Goal: Information Seeking & Learning: Learn about a topic

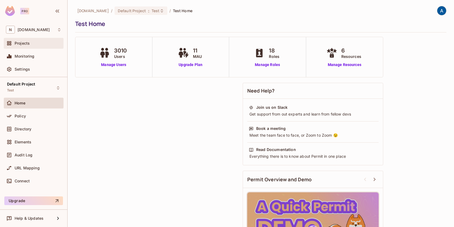
click at [27, 46] on div "Projects" at bounding box center [33, 43] width 55 height 6
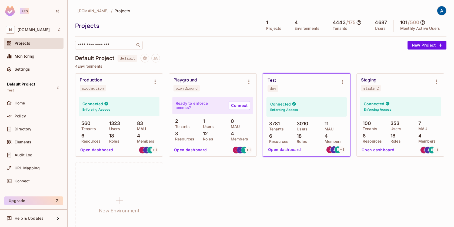
click at [96, 150] on button "Open dashboard" at bounding box center [96, 149] width 37 height 9
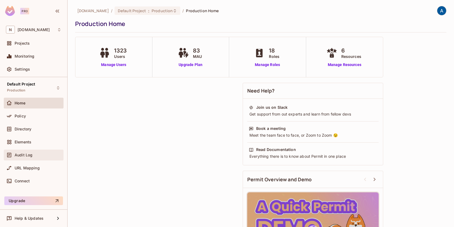
click at [39, 153] on div "Audit Log" at bounding box center [38, 155] width 47 height 4
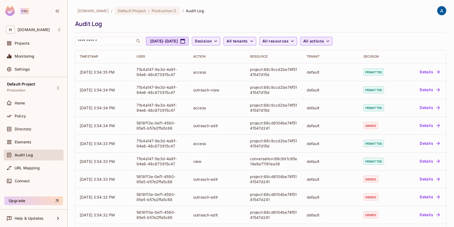
click at [324, 42] on span "All actions" at bounding box center [313, 41] width 21 height 7
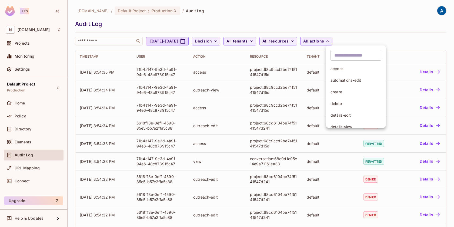
click at [306, 40] on div at bounding box center [227, 113] width 454 height 227
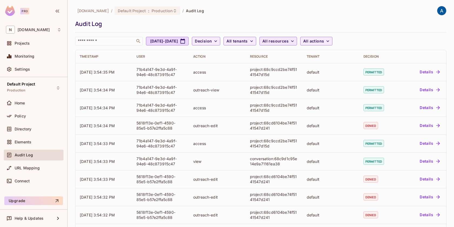
click at [289, 40] on span "All resources" at bounding box center [275, 41] width 26 height 7
click at [309, 70] on span "conversation" at bounding box center [316, 68] width 51 height 5
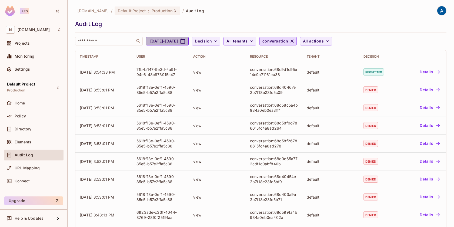
click at [189, 44] on button "[DATE] - [DATE]" at bounding box center [167, 41] width 43 height 9
select select "*"
select select "****"
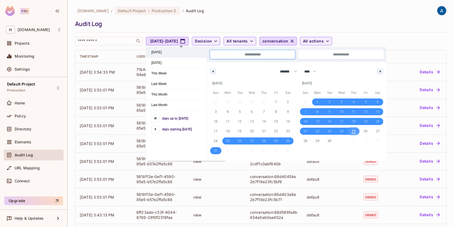
click at [166, 55] on span "[DATE]" at bounding box center [176, 52] width 61 height 10
type input "*"
type input "**********"
select select "*"
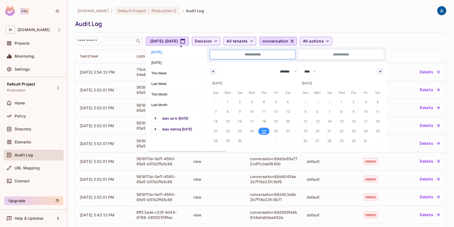
click at [206, 20] on div "Audit Log" at bounding box center [259, 24] width 369 height 8
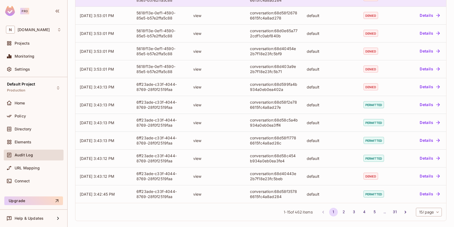
scroll to position [129, 0]
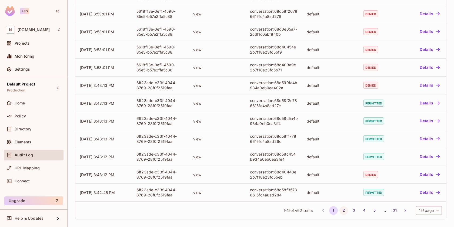
click at [342, 212] on button "2" at bounding box center [343, 210] width 9 height 9
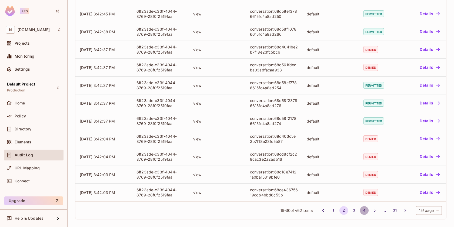
click at [363, 210] on button "4" at bounding box center [364, 210] width 9 height 9
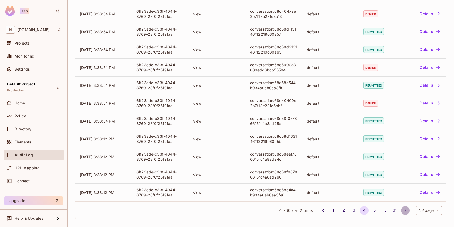
click at [403, 209] on icon "Go to next page" at bounding box center [405, 210] width 5 height 5
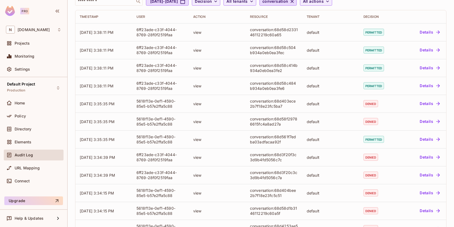
scroll to position [0, 0]
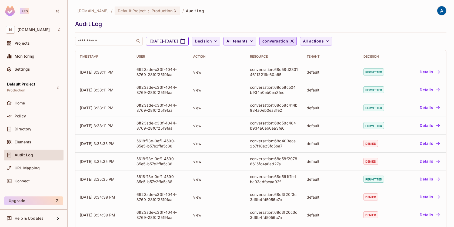
click at [185, 42] on icon "button" at bounding box center [182, 40] width 5 height 5
select select "*"
select select "****"
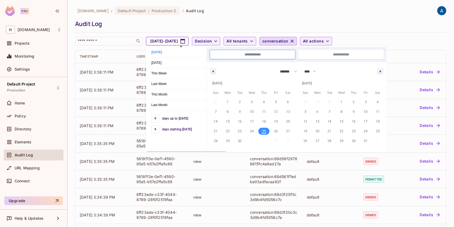
click at [185, 42] on icon "button" at bounding box center [182, 40] width 5 height 5
click at [214, 31] on div "[DOMAIN_NAME] / Default Project : Production / Audit Log Audit Log ​ [DATE] - […" at bounding box center [260, 25] width 371 height 39
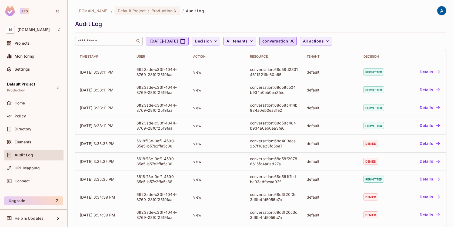
click at [115, 40] on input "text" at bounding box center [105, 40] width 57 height 5
click at [113, 42] on input "text" at bounding box center [105, 40] width 57 height 5
paste input "**********"
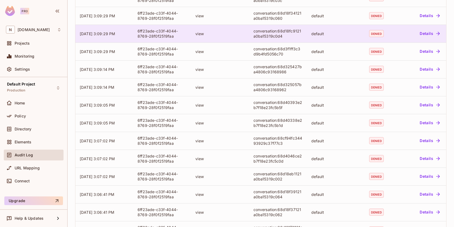
scroll to position [129, 0]
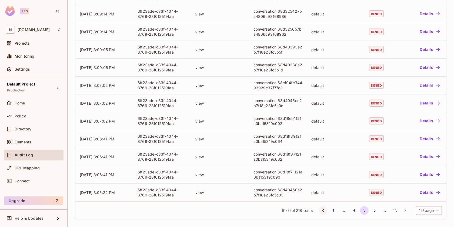
type input "**********"
click at [321, 210] on icon "Go to previous page" at bounding box center [323, 210] width 5 height 5
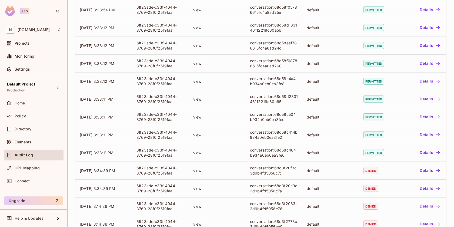
scroll to position [129, 0]
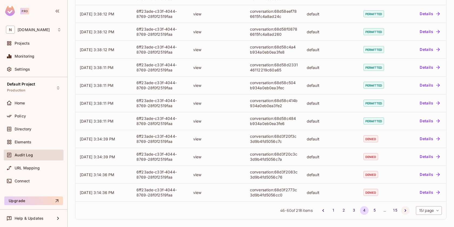
click at [403, 209] on icon "Go to next page" at bounding box center [405, 210] width 5 height 5
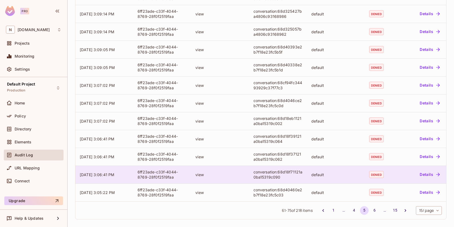
click at [425, 175] on button "Details" at bounding box center [430, 174] width 24 height 9
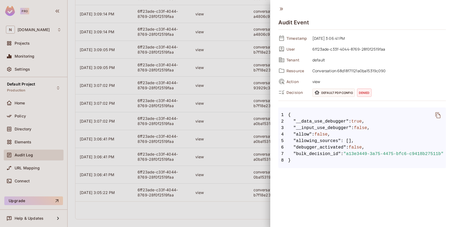
click at [247, 124] on div at bounding box center [227, 113] width 454 height 227
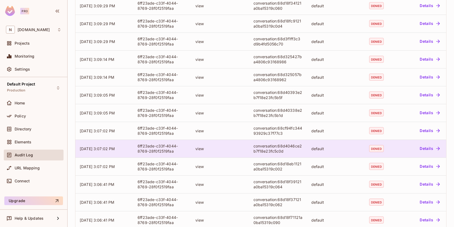
scroll to position [72, 0]
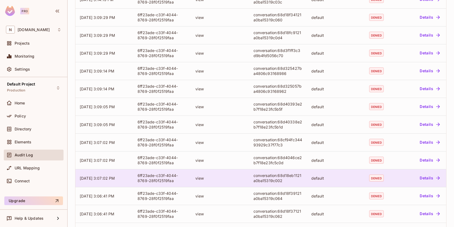
click at [429, 178] on button "Details" at bounding box center [430, 178] width 24 height 9
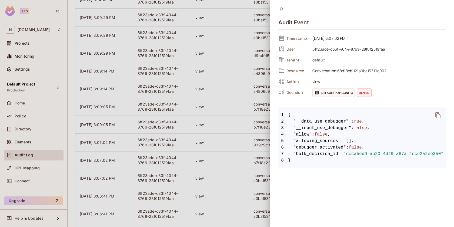
click at [239, 86] on div at bounding box center [227, 113] width 454 height 227
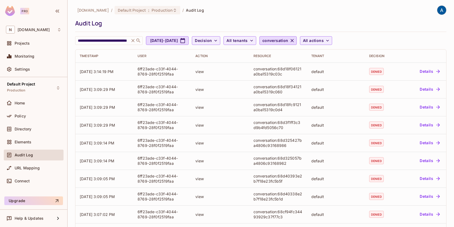
scroll to position [0, 0]
click at [324, 39] on span "All actions" at bounding box center [313, 41] width 21 height 7
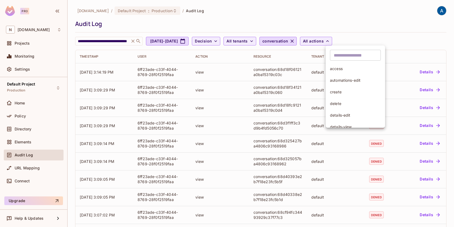
click at [346, 92] on span "create" at bounding box center [355, 91] width 51 height 5
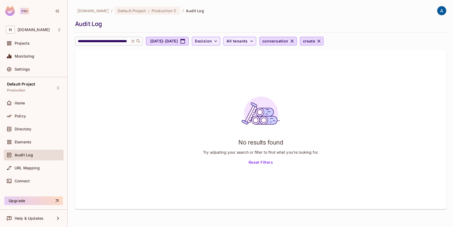
click at [133, 41] on icon at bounding box center [132, 40] width 3 height 3
click at [212, 40] on span "Decision" at bounding box center [203, 41] width 17 height 7
click at [308, 39] on div at bounding box center [227, 113] width 454 height 227
click at [288, 39] on span "conversation" at bounding box center [275, 41] width 26 height 7
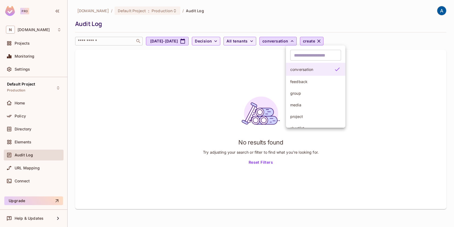
scroll to position [8, 0]
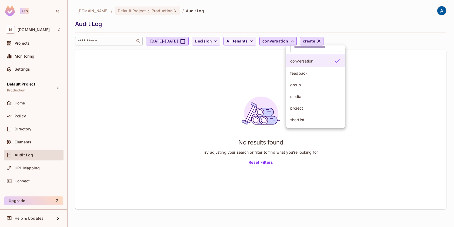
click at [315, 61] on span "conversation" at bounding box center [310, 60] width 41 height 5
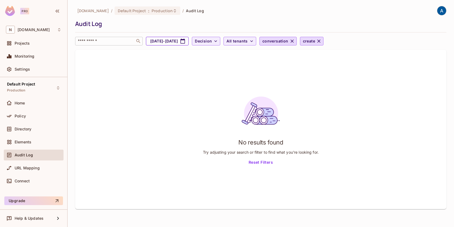
click at [189, 42] on button "[DATE] - [DATE]" at bounding box center [167, 41] width 43 height 9
select select "*"
select select "****"
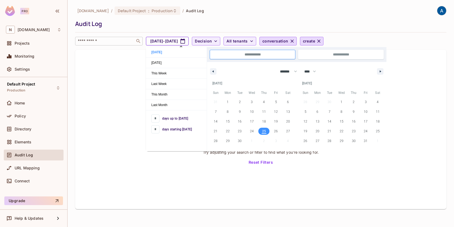
click at [189, 42] on button "[DATE] - [DATE]" at bounding box center [167, 41] width 43 height 9
click at [322, 41] on icon "button" at bounding box center [318, 40] width 5 height 5
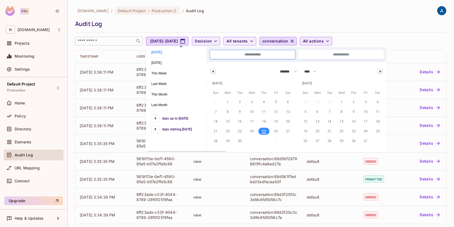
click at [373, 34] on div "[DOMAIN_NAME] / Default Project : Production / Audit Log Audit Log ​ [DATE] - […" at bounding box center [260, 25] width 371 height 39
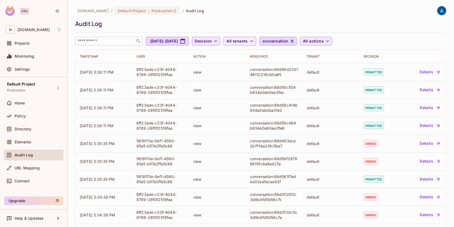
click at [218, 40] on icon "button" at bounding box center [215, 40] width 5 height 5
click at [241, 40] on div at bounding box center [227, 113] width 454 height 227
click at [19, 140] on span "Elements" at bounding box center [23, 142] width 17 height 4
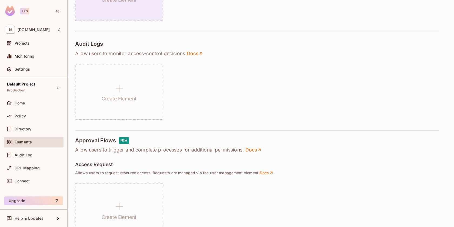
scroll to position [181, 0]
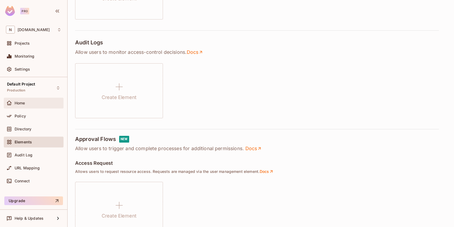
click at [19, 103] on span "Home" at bounding box center [20, 103] width 11 height 4
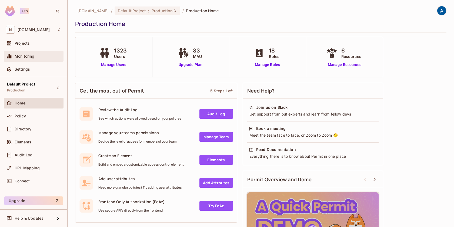
click at [18, 58] on span "Monitoring" at bounding box center [25, 56] width 20 height 4
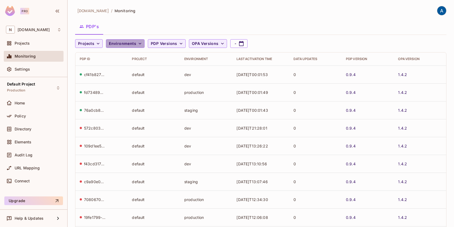
click at [124, 46] on span "Environments" at bounding box center [122, 43] width 27 height 7
click at [123, 44] on div at bounding box center [227, 113] width 454 height 227
click at [97, 43] on icon "button" at bounding box center [98, 44] width 3 height 2
click at [96, 43] on div at bounding box center [227, 113] width 454 height 227
click at [133, 44] on span "Environments" at bounding box center [122, 43] width 27 height 7
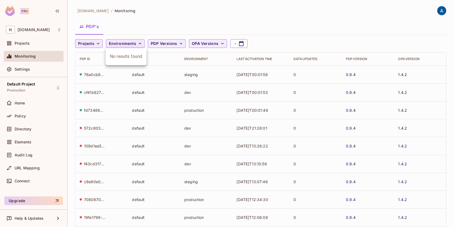
click at [133, 44] on div at bounding box center [227, 113] width 454 height 227
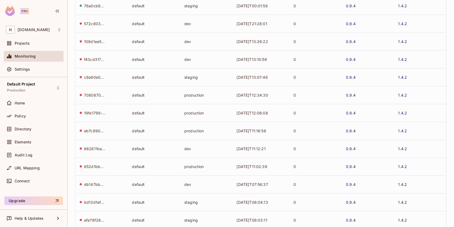
scroll to position [136, 0]
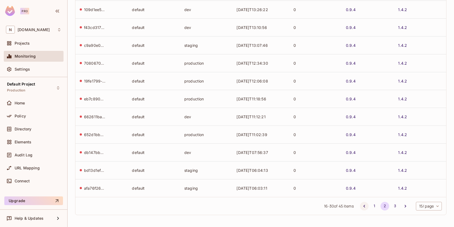
click at [363, 205] on icon "Go to previous page" at bounding box center [364, 205] width 5 height 5
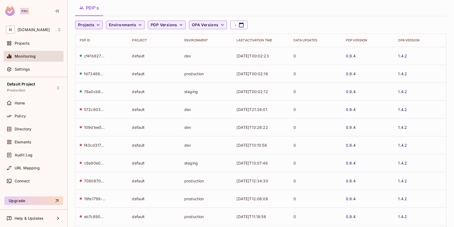
scroll to position [18, 0]
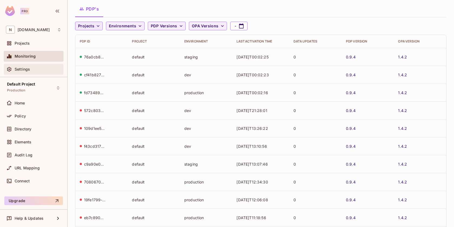
click at [21, 69] on span "Settings" at bounding box center [22, 69] width 15 height 4
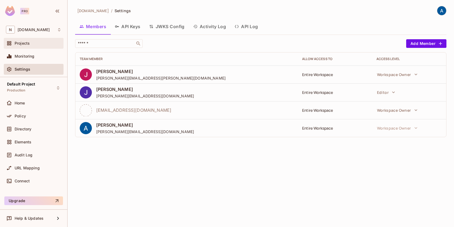
click at [20, 46] on div "Projects" at bounding box center [33, 43] width 55 height 6
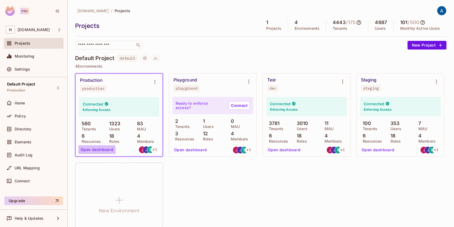
click at [96, 151] on button "Open dashboard" at bounding box center [96, 149] width 37 height 9
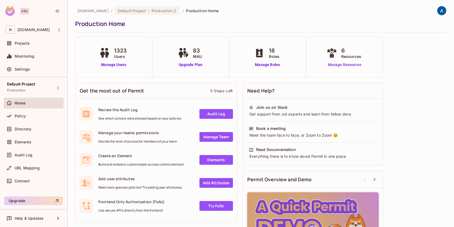
click at [339, 65] on link "Manage Resources" at bounding box center [344, 65] width 39 height 6
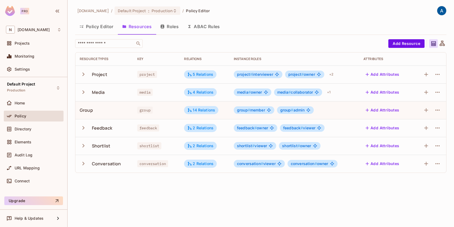
click at [84, 163] on icon "button" at bounding box center [83, 163] width 7 height 7
click at [84, 163] on icon "button" at bounding box center [84, 163] width 4 height 2
click at [36, 155] on div "Audit Log" at bounding box center [38, 155] width 47 height 4
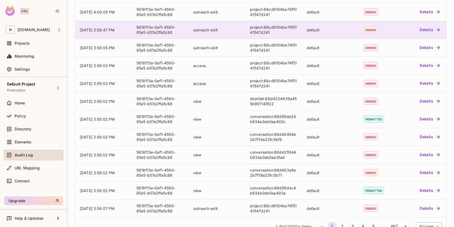
scroll to position [129, 0]
